Goal: Task Accomplishment & Management: Use online tool/utility

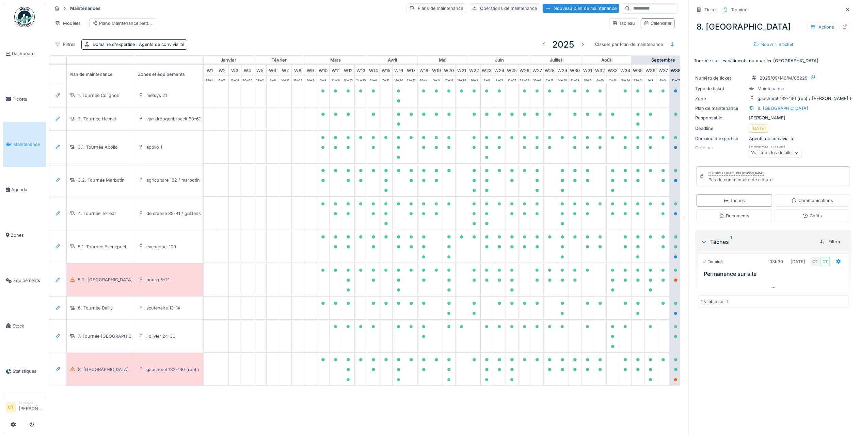
scroll to position [0, 14]
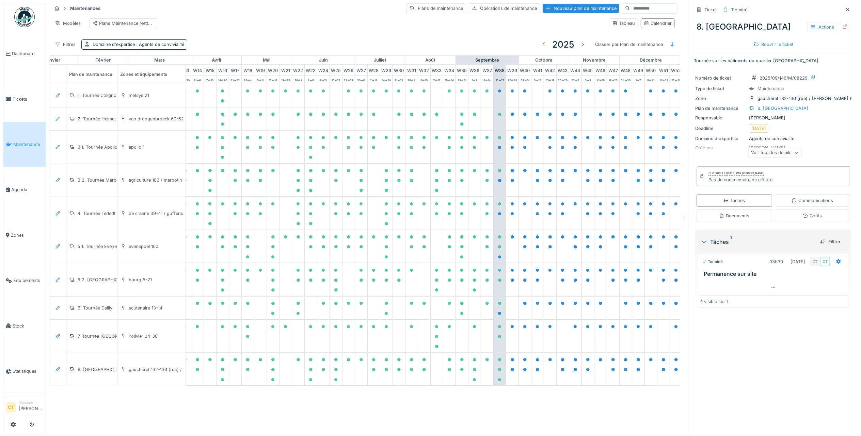
scroll to position [0, 199]
click at [22, 96] on span "Tickets" at bounding box center [28, 99] width 31 height 6
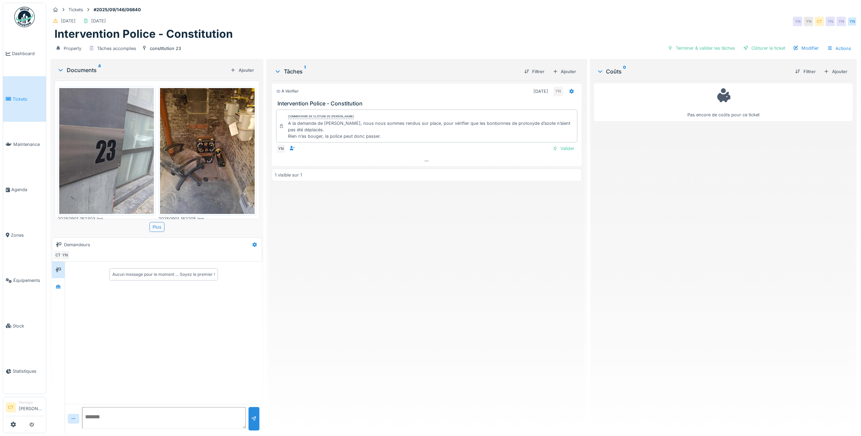
click at [192, 166] on img at bounding box center [207, 151] width 95 height 126
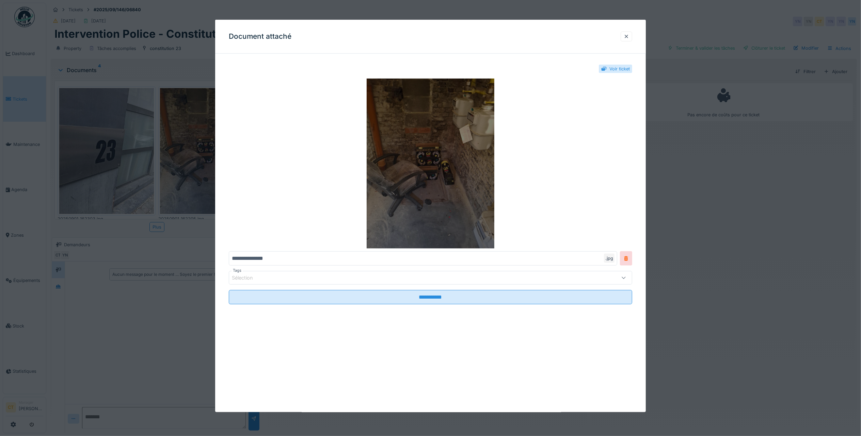
click at [408, 149] on img at bounding box center [430, 164] width 403 height 170
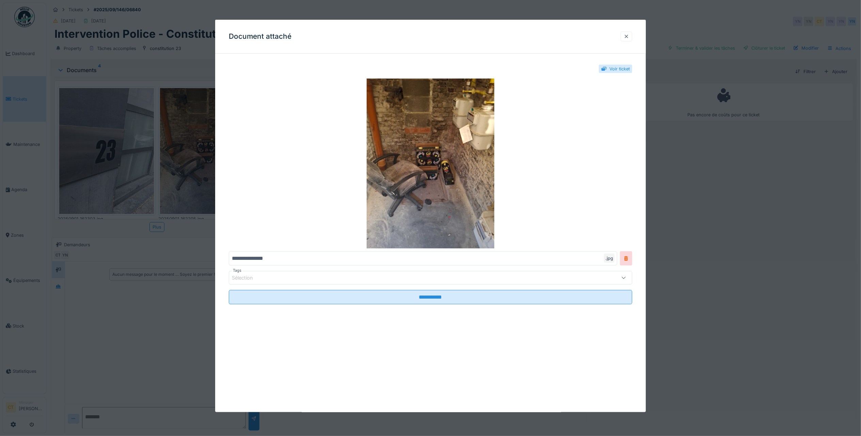
click at [629, 37] on div at bounding box center [626, 36] width 5 height 6
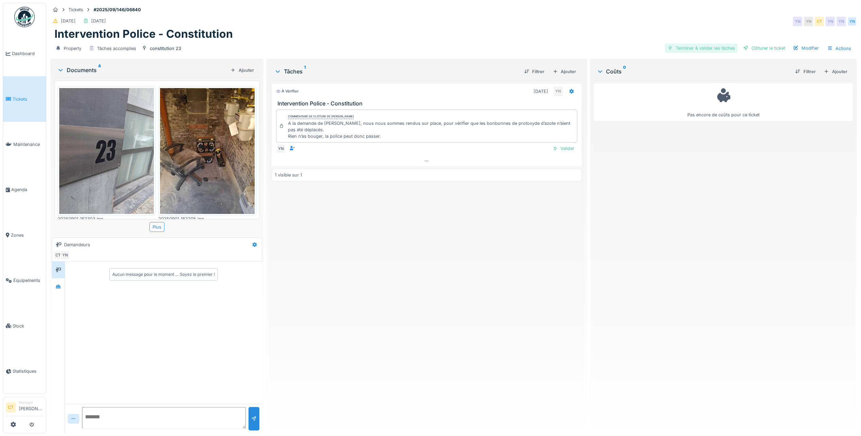
click at [696, 47] on div "Terminer & valider les tâches" at bounding box center [701, 48] width 73 height 9
click at [749, 46] on div "Clôturer le ticket" at bounding box center [763, 48] width 47 height 9
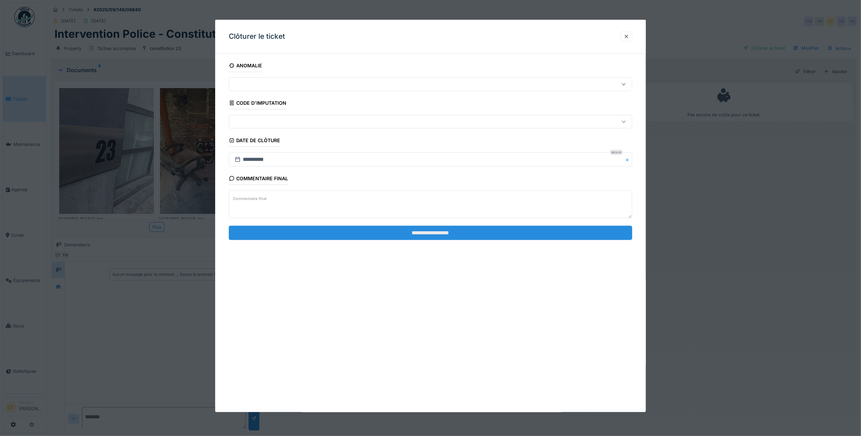
click at [519, 236] on input "**********" at bounding box center [430, 233] width 403 height 14
